Goal: Task Accomplishment & Management: Manage account settings

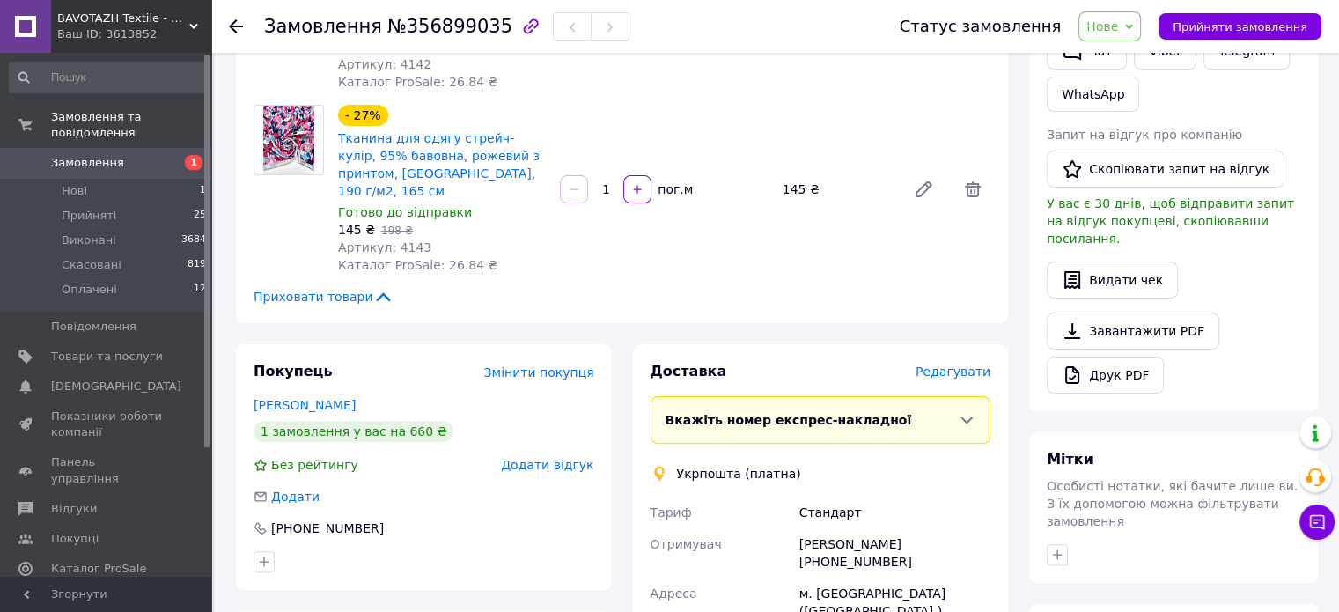
scroll to position [616, 0]
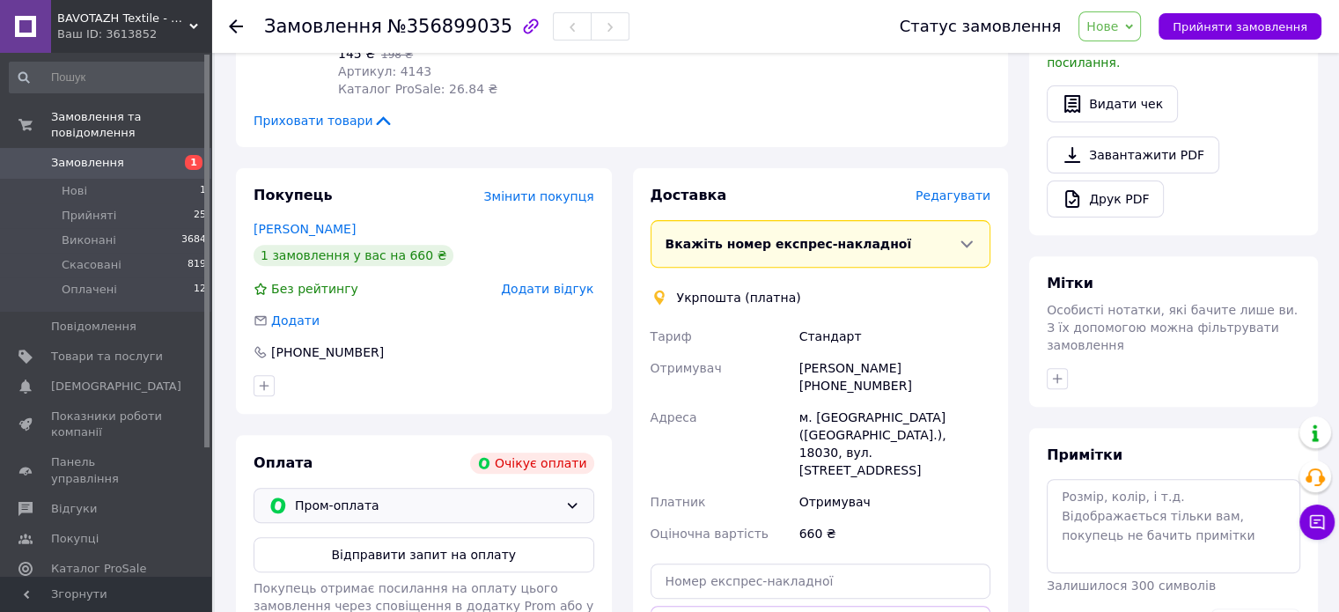
click at [468, 496] on span "Пром-оплата" at bounding box center [426, 505] width 263 height 19
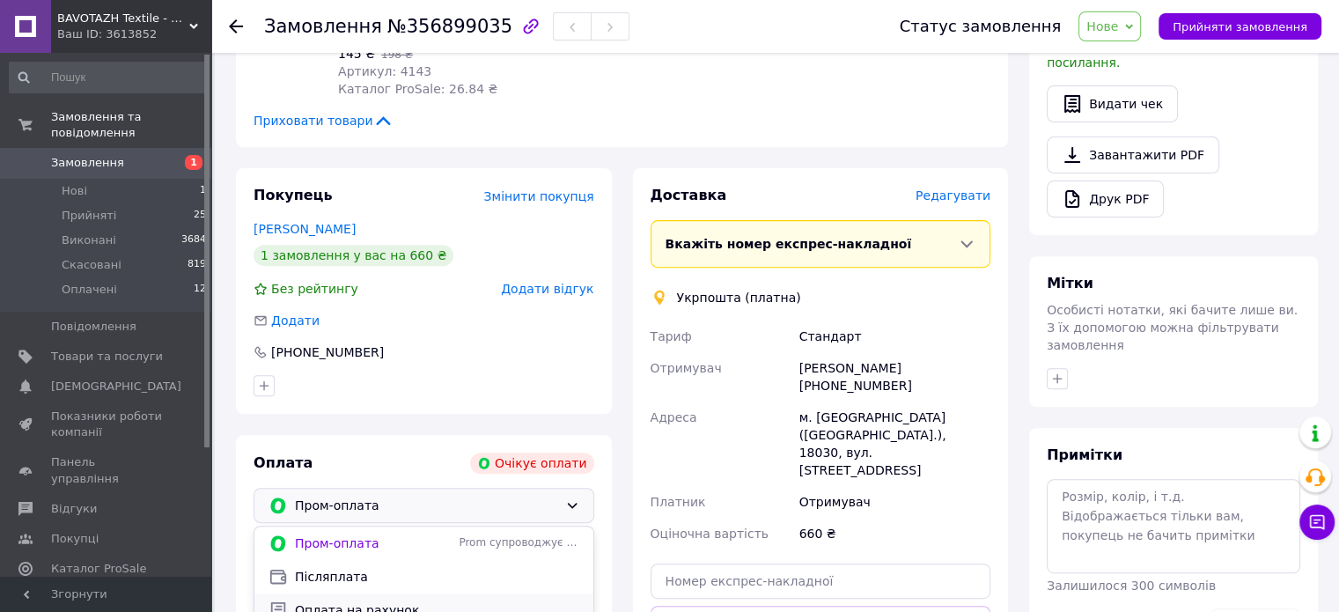
click at [421, 601] on span "Оплата на рахунок" at bounding box center [437, 610] width 284 height 18
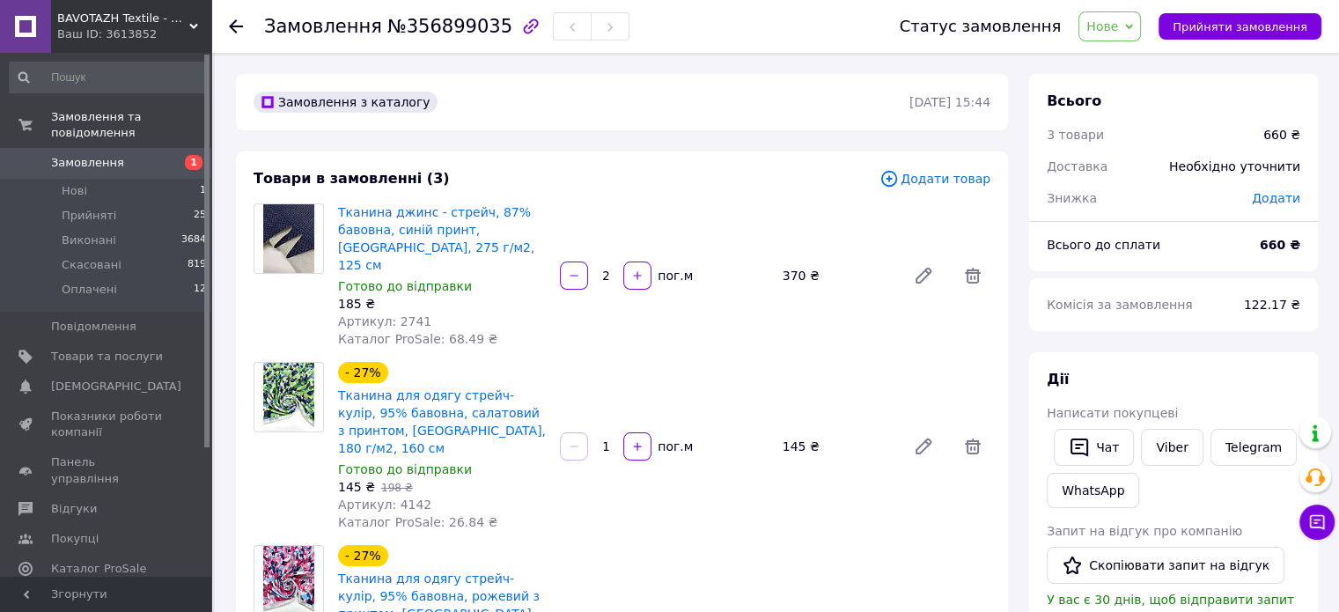
click at [1141, 34] on span "Нове" at bounding box center [1110, 26] width 63 height 30
click at [1139, 70] on li "Прийнято" at bounding box center [1120, 61] width 81 height 26
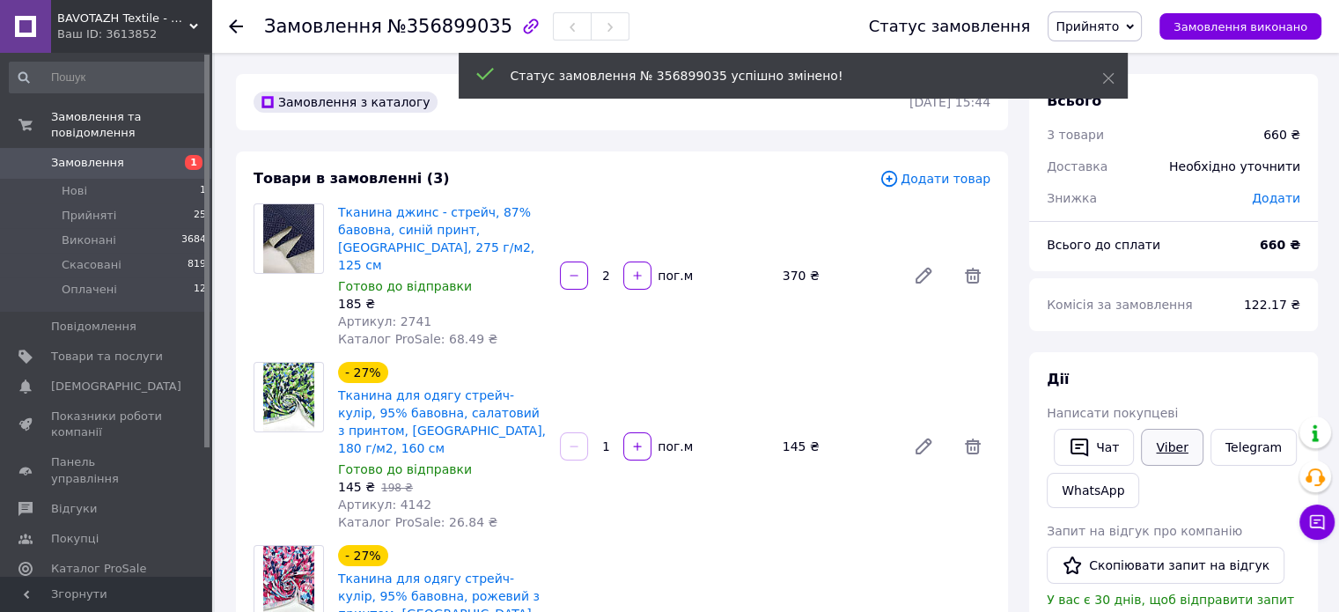
drag, startPoint x: 1169, startPoint y: 448, endPoint x: 1140, endPoint y: 441, distance: 29.9
click at [1170, 449] on link "Viber" at bounding box center [1172, 447] width 62 height 37
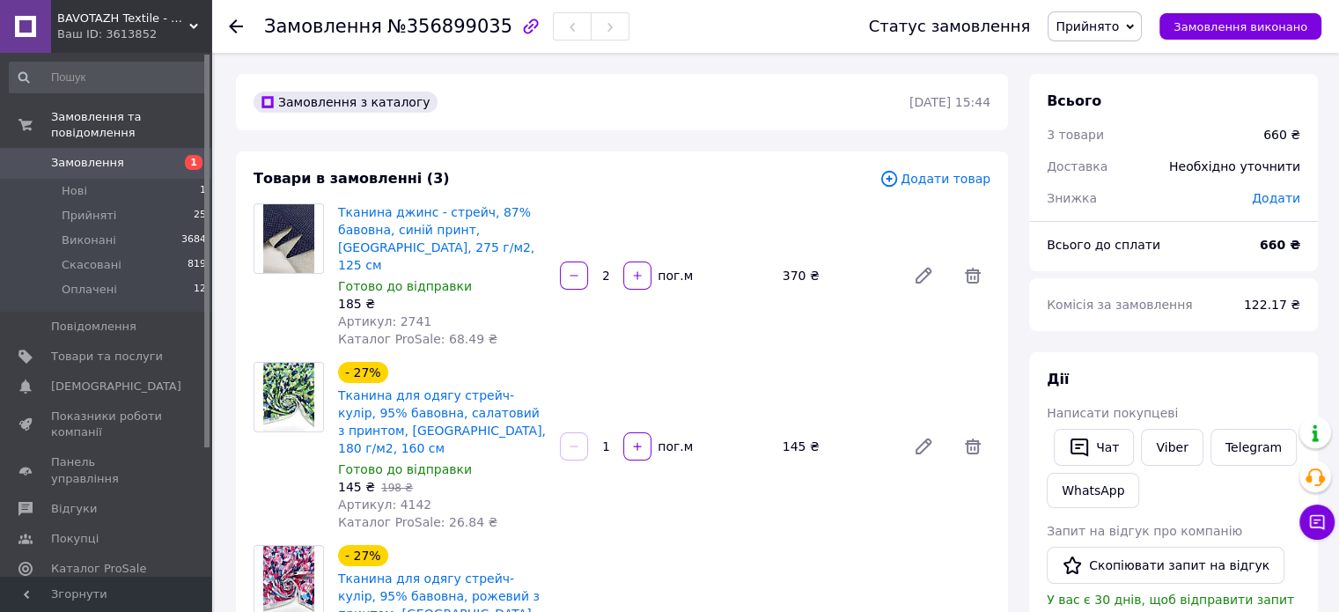
click at [434, 13] on div "Замовлення №356899035" at bounding box center [446, 26] width 365 height 30
copy h1 "Замовлення №356899035"
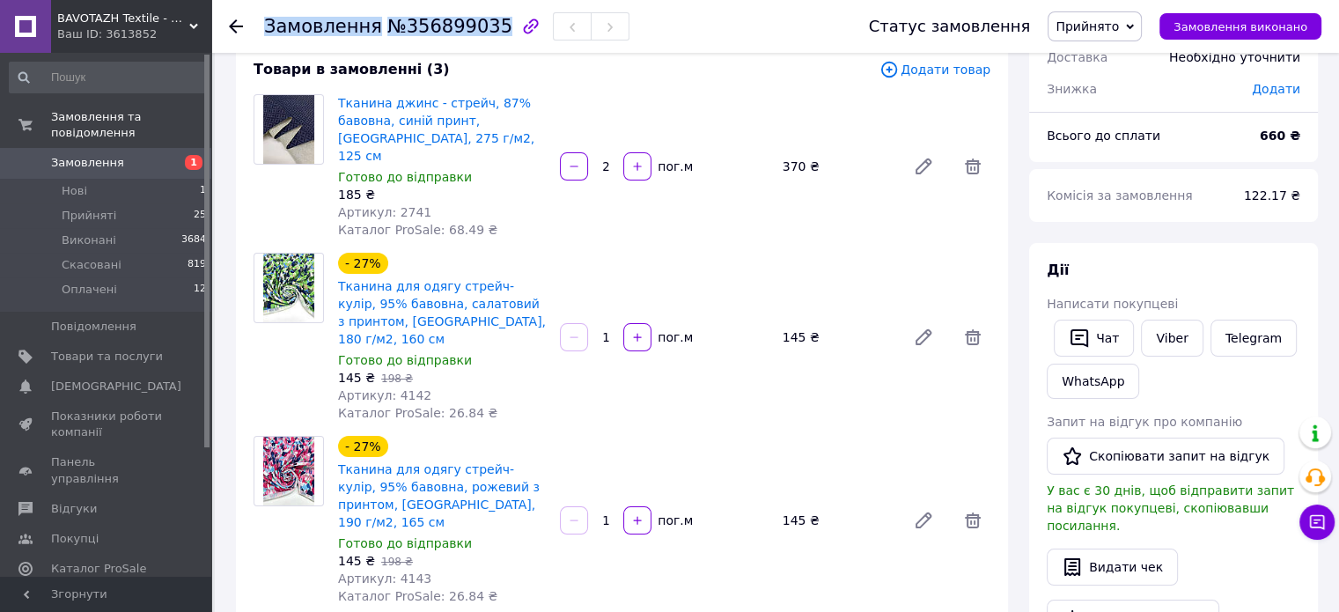
scroll to position [352, 0]
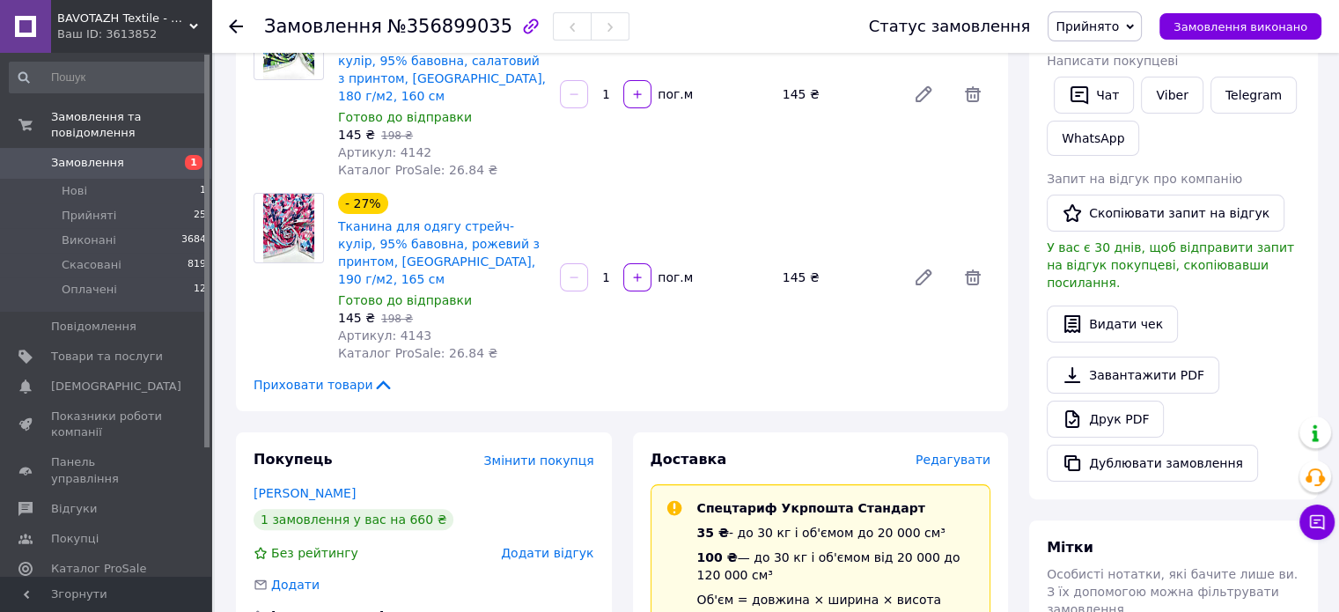
click at [482, 295] on div "- 27% Тканина для одягу стрейч-кулір, 95% бавовна, рожевий з принтом, Туреччина…" at bounding box center [442, 277] width 222 height 176
drag, startPoint x: 223, startPoint y: 15, endPoint x: 221, endPoint y: 29, distance: 14.2
click at [222, 17] on div "Замовлення №356899035 Статус замовлення Прийнято Виконано Скасовано Оплачено За…" at bounding box center [775, 26] width 1128 height 53
click at [235, 24] on icon at bounding box center [236, 26] width 14 height 14
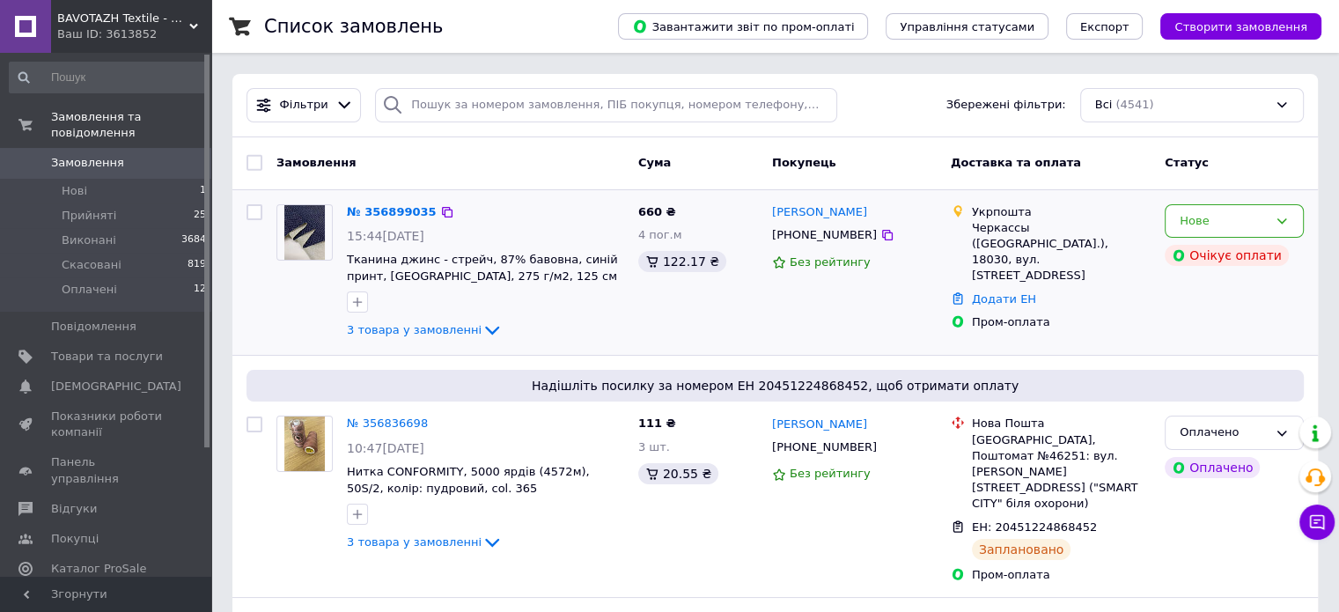
click at [307, 245] on img at bounding box center [304, 232] width 41 height 55
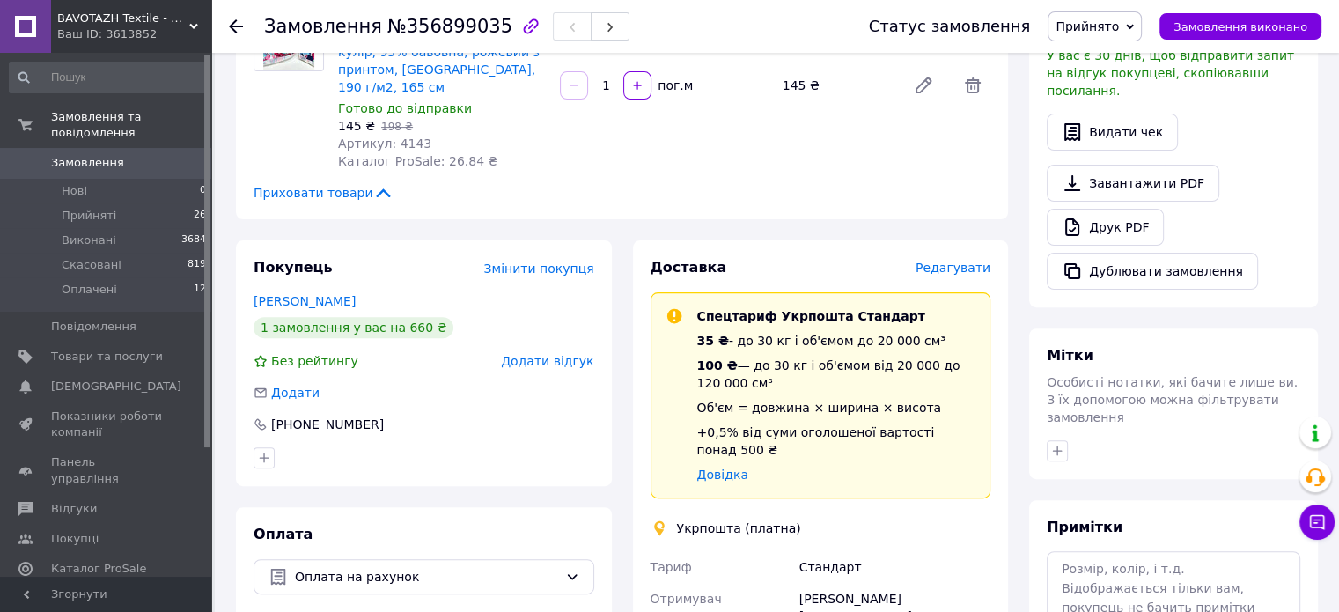
scroll to position [616, 0]
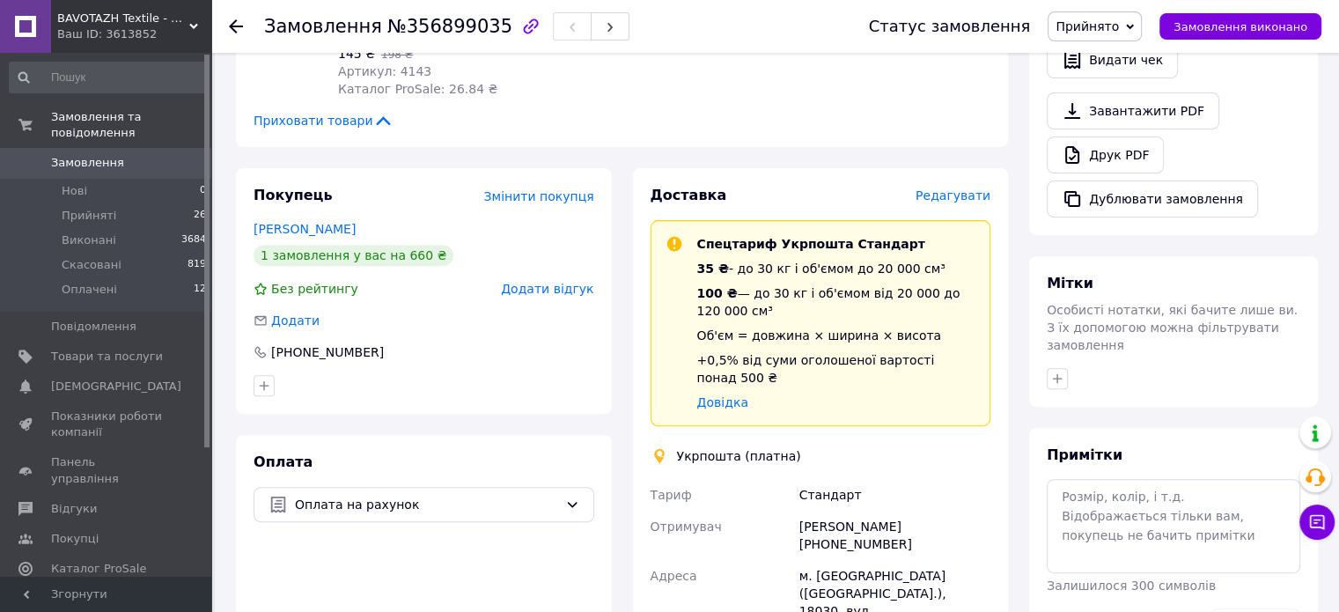
click at [870, 511] on div "Вера Огиенко +380672628367" at bounding box center [895, 535] width 198 height 49
click at [870, 511] on div "[PERSON_NAME] [PHONE_NUMBER]" at bounding box center [895, 535] width 198 height 49
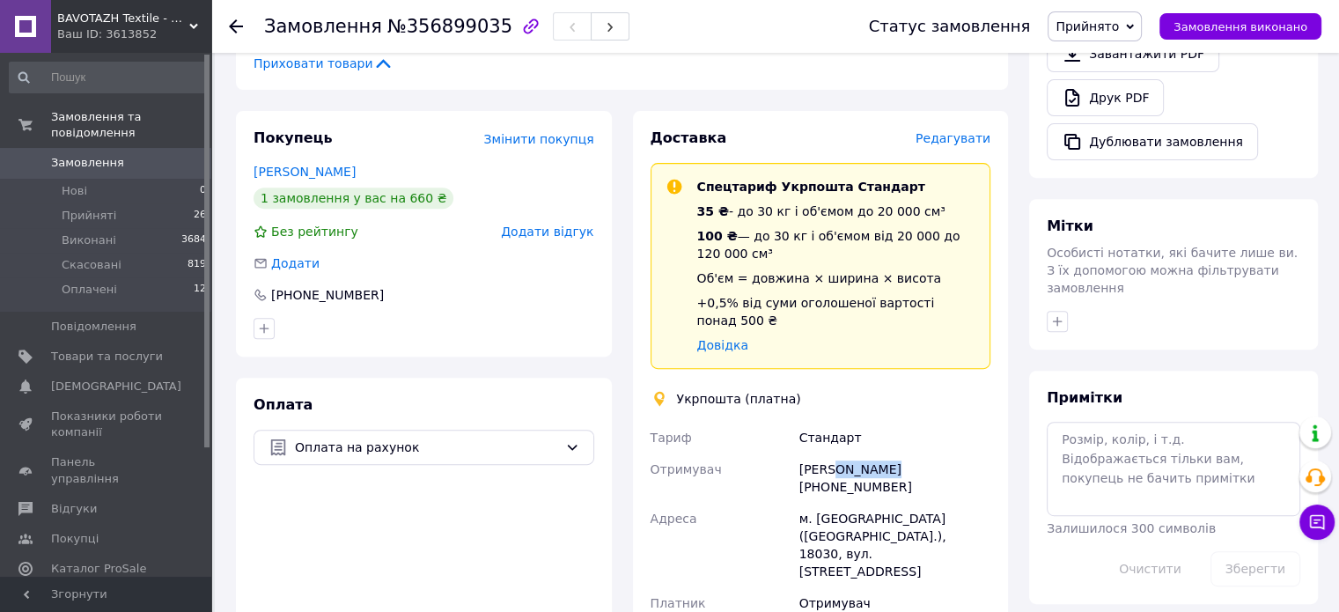
scroll to position [704, 0]
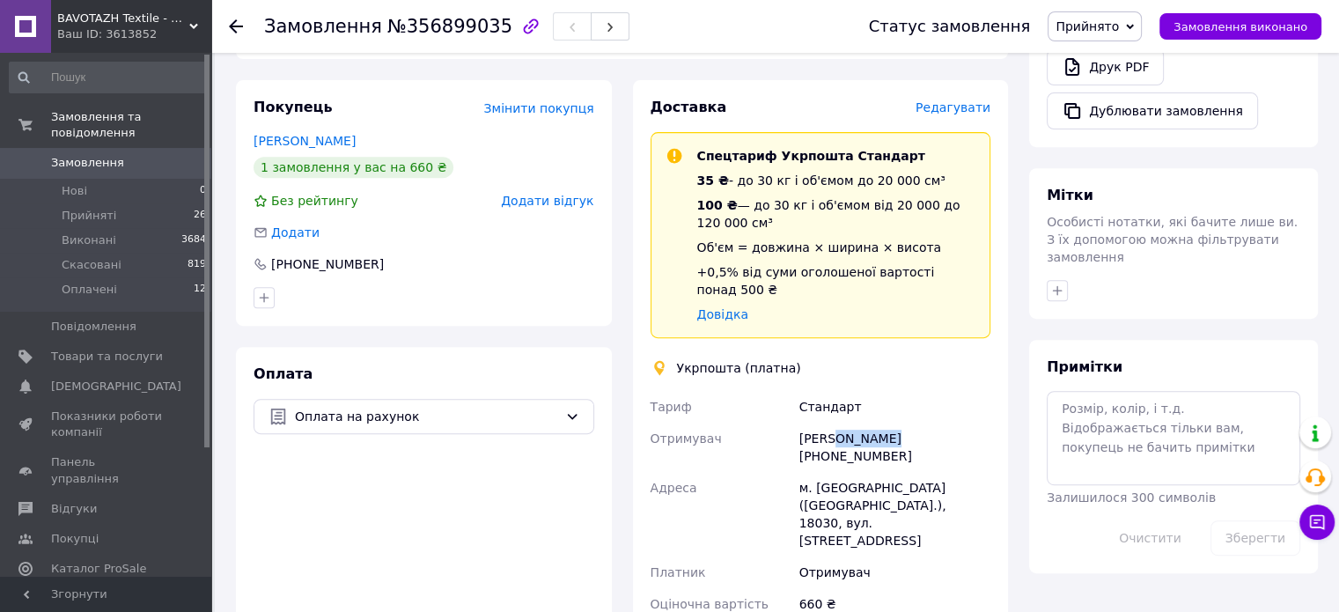
copy div "[PERSON_NAME]"
click at [917, 423] on div "[PERSON_NAME] [PHONE_NUMBER]" at bounding box center [895, 447] width 198 height 49
copy div "380672628367"
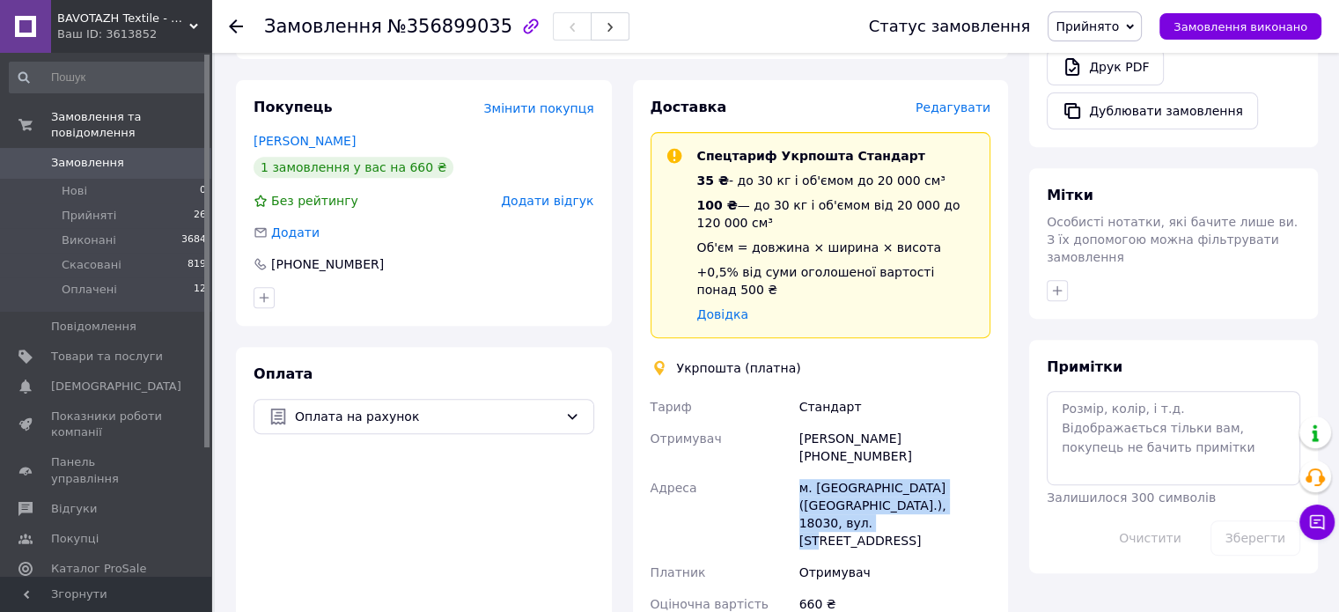
drag, startPoint x: 787, startPoint y: 402, endPoint x: 978, endPoint y: 422, distance: 192.1
click at [978, 422] on div "Тариф Стандарт Отримувач Вера Огиенко +380672628367 Адреса м. Черкаси (Черкаськ…" at bounding box center [821, 505] width 348 height 229
copy div "Адреса м. Черкаси (Черкаська обл.), 18030, вул. Нарбутівська, 277"
click at [92, 349] on span "Товари та послуги" at bounding box center [107, 357] width 112 height 16
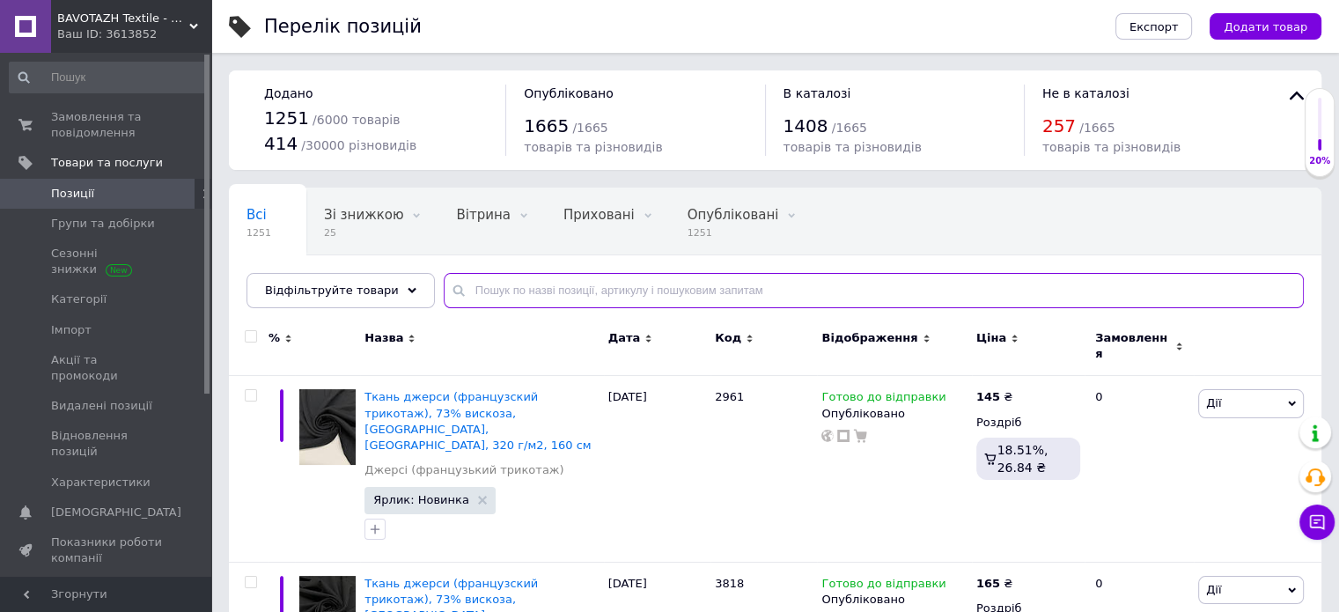
click at [455, 297] on input "text" at bounding box center [874, 290] width 860 height 35
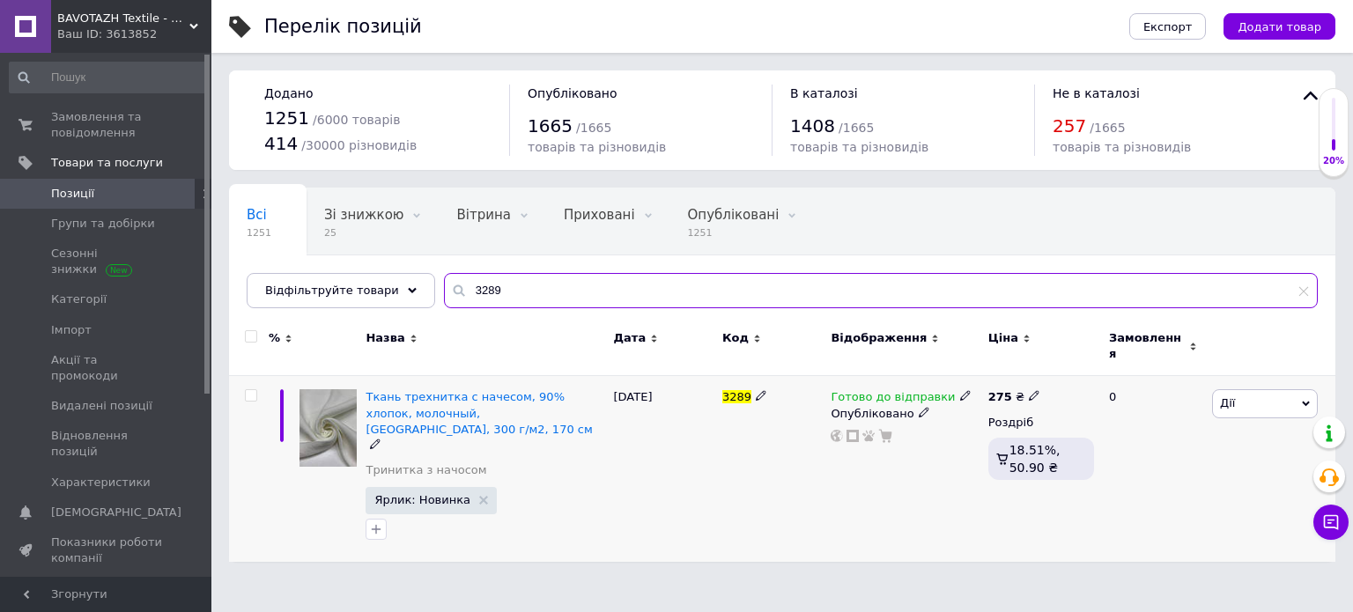
type input "3289"
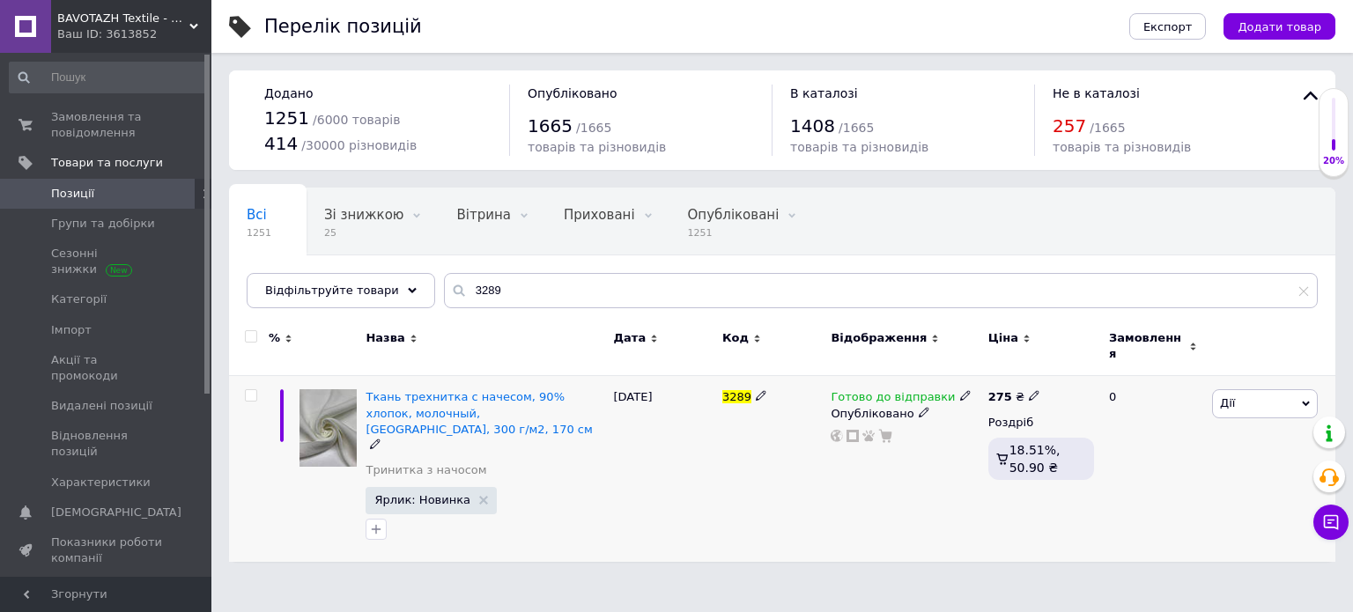
click at [960, 389] on span at bounding box center [965, 395] width 11 height 12
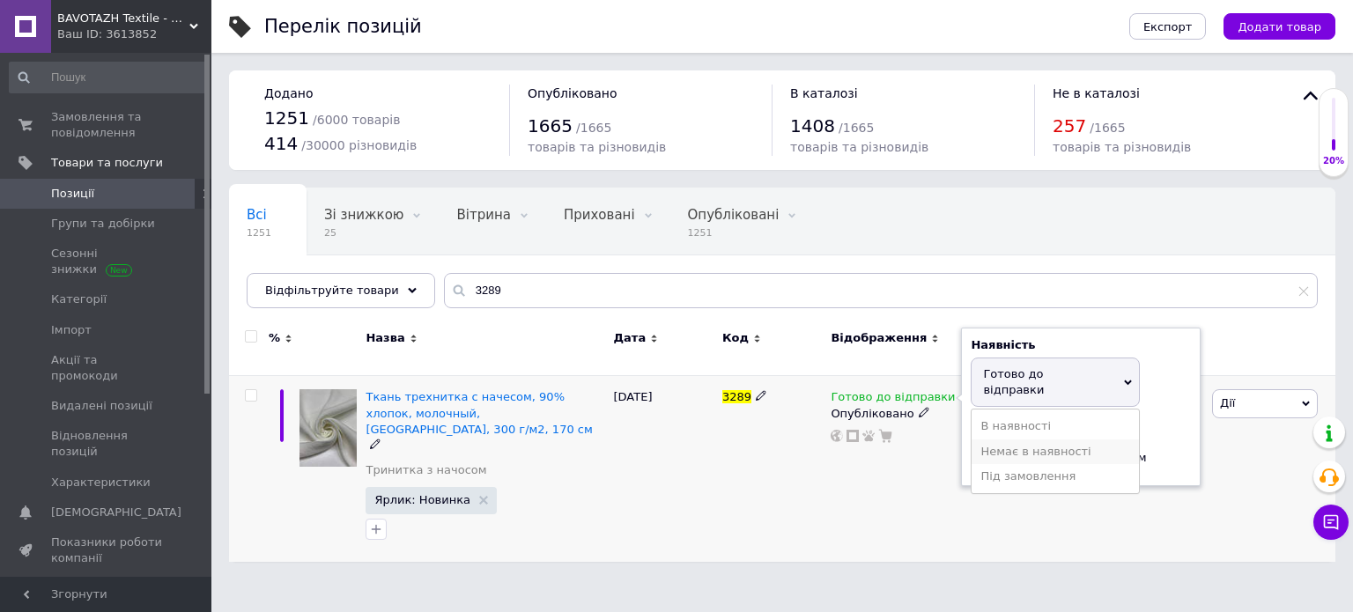
click at [984, 439] on li "Немає в наявності" at bounding box center [1054, 451] width 167 height 25
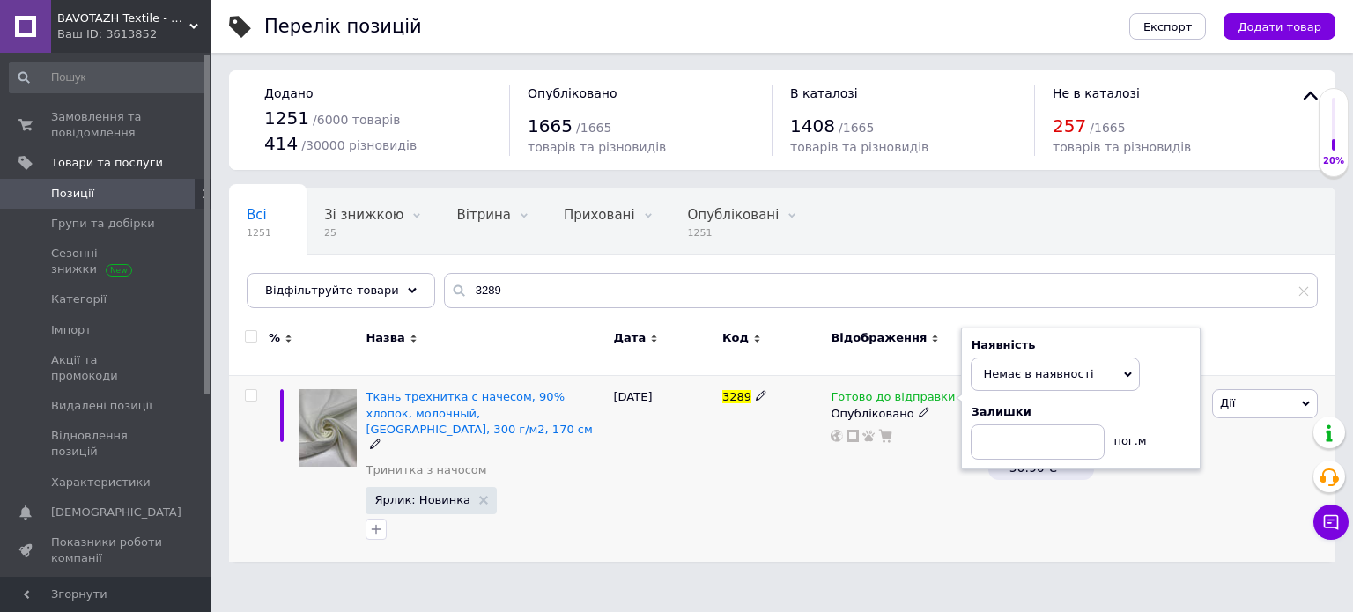
click at [855, 414] on div "Готово до відправки Наявність Немає в наявності В наявності Під замовлення Гото…" at bounding box center [904, 415] width 148 height 53
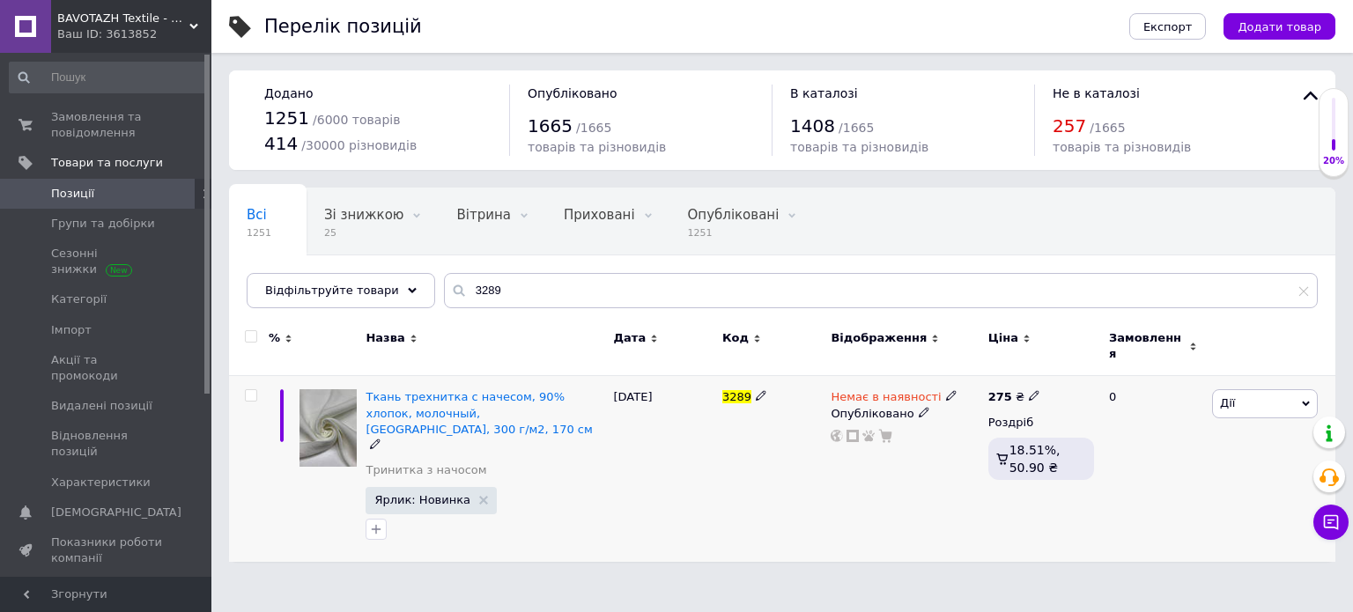
click at [761, 467] on div "3289" at bounding box center [772, 469] width 108 height 186
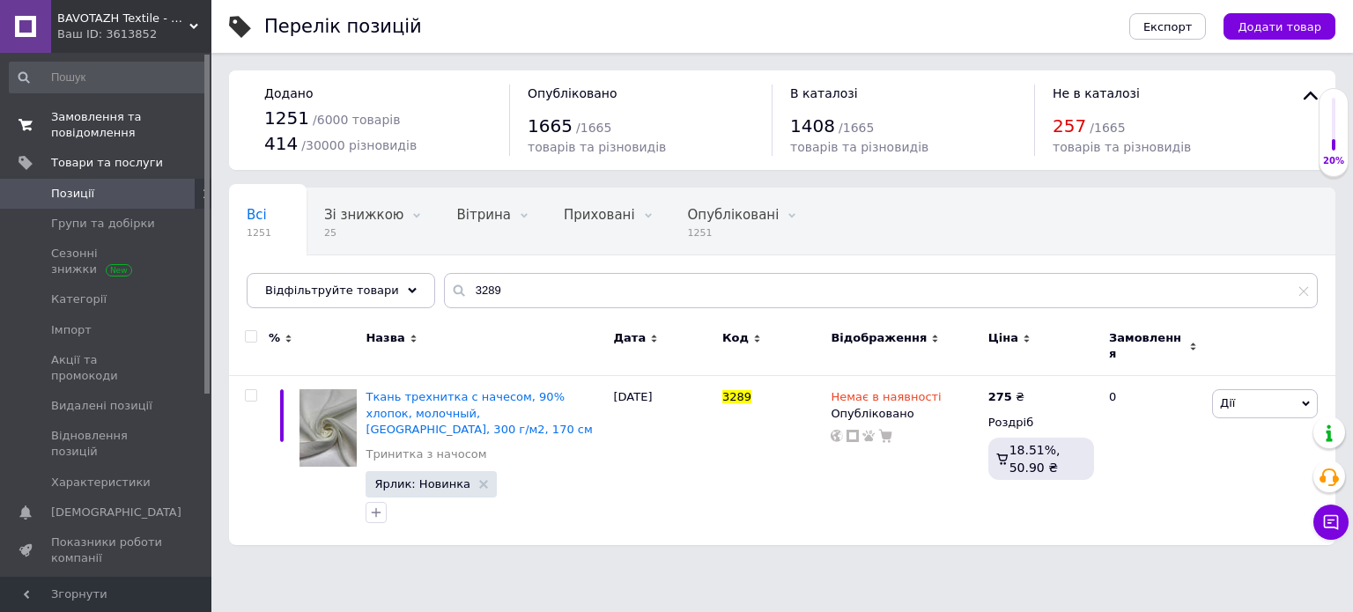
click at [91, 129] on span "Замовлення та повідомлення" at bounding box center [107, 125] width 112 height 32
